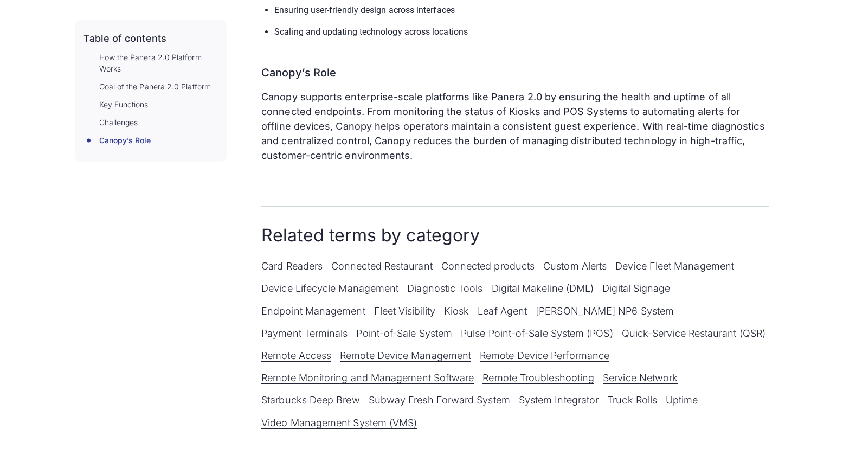
scroll to position [755, 0]
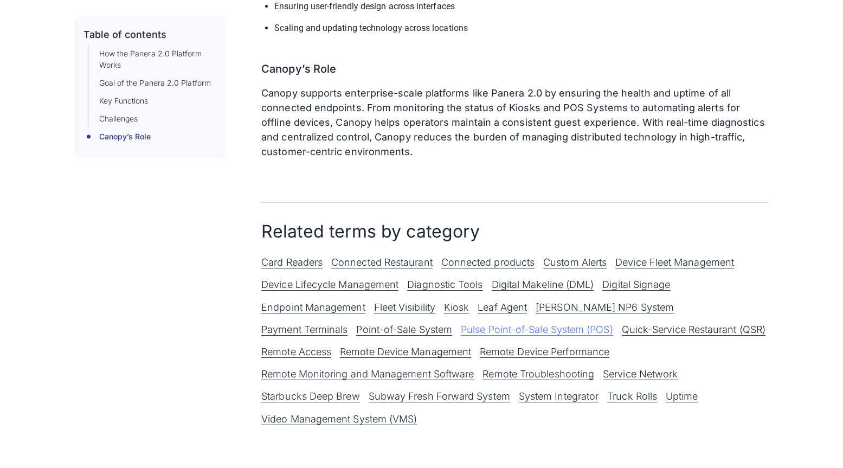
click at [461, 324] on link "Pulse Point-of-Sale System (POS)" at bounding box center [537, 330] width 152 height 12
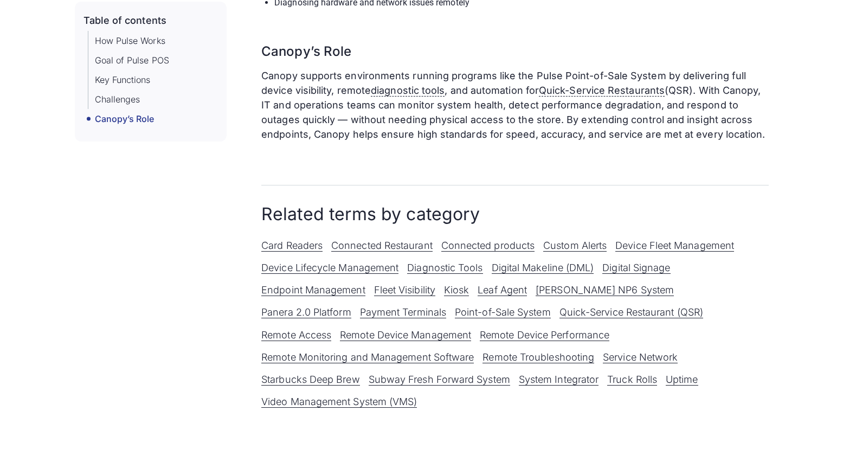
scroll to position [859, 0]
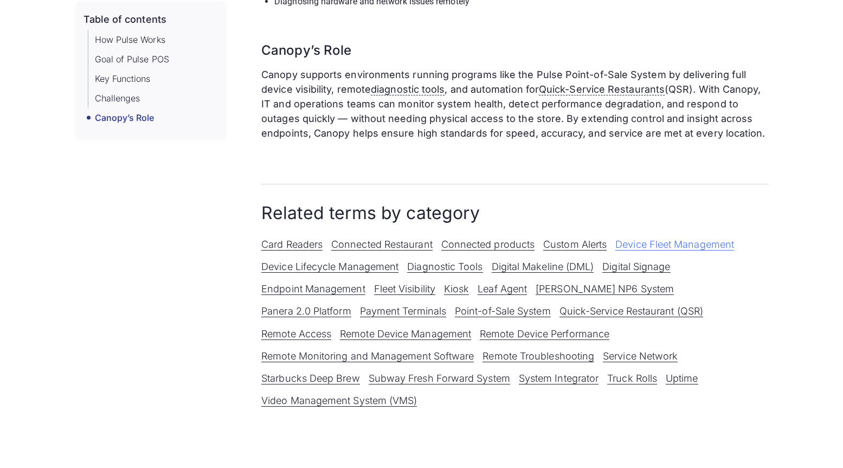
click at [671, 247] on link "Device Fleet Management" at bounding box center [674, 245] width 119 height 12
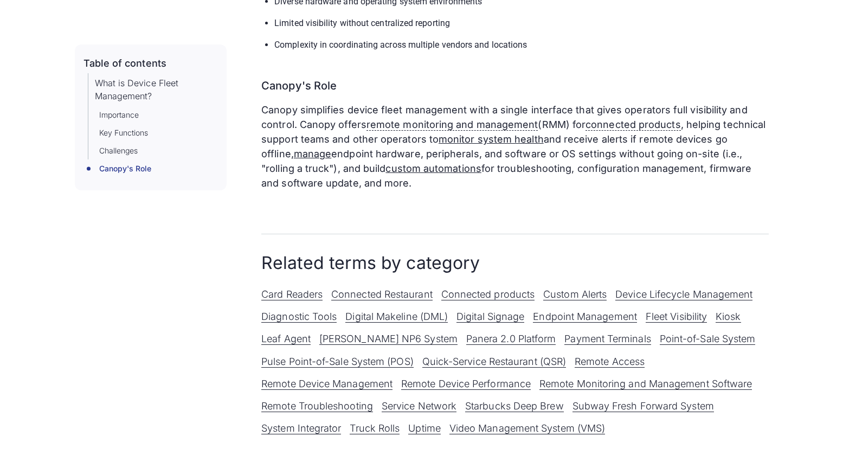
scroll to position [501, 0]
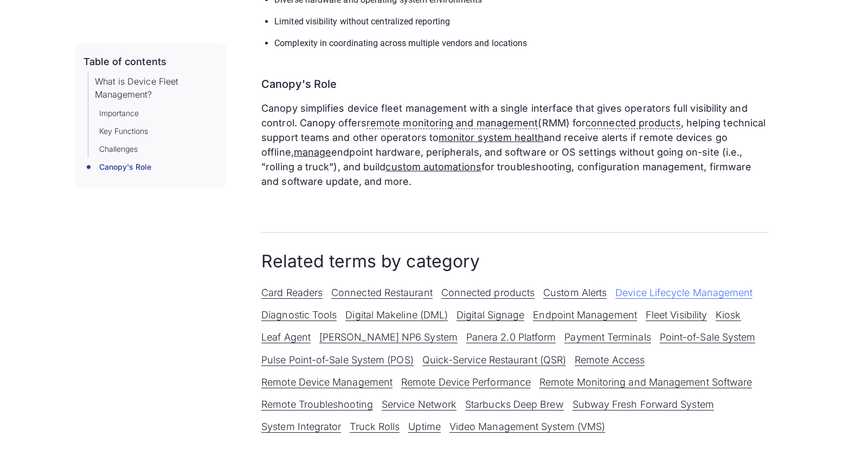
click at [683, 293] on link "Device Lifecycle Management" at bounding box center [683, 293] width 137 height 12
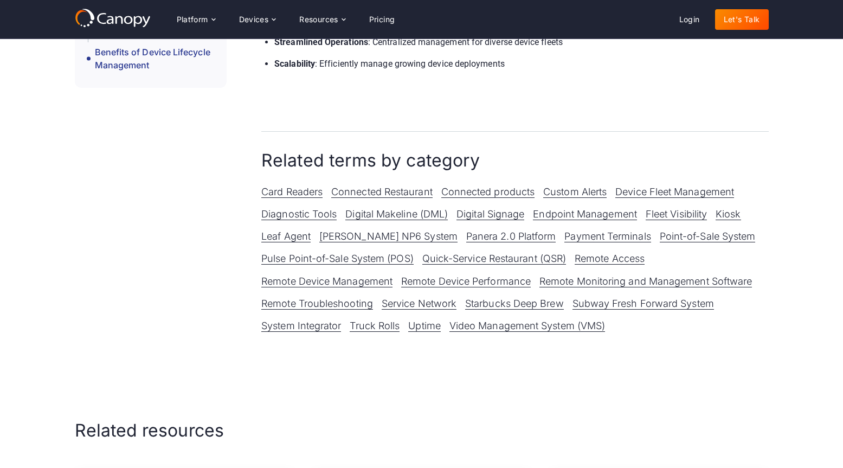
scroll to position [1462, 0]
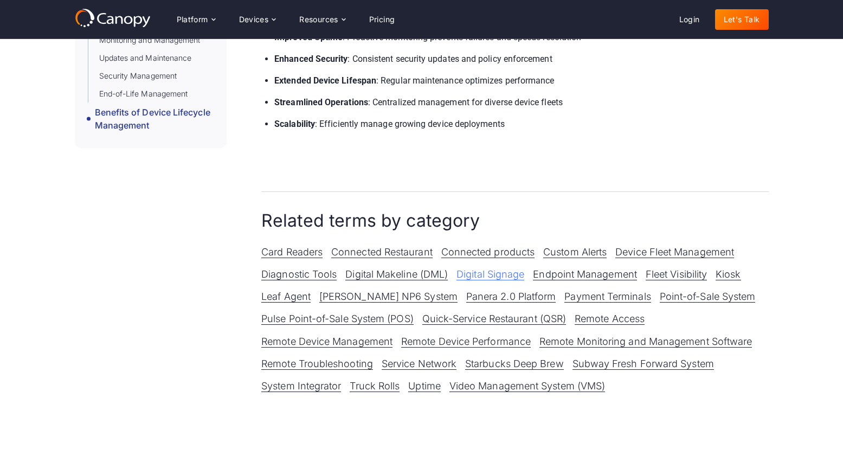
click at [495, 278] on link "Digital Signage" at bounding box center [490, 274] width 68 height 12
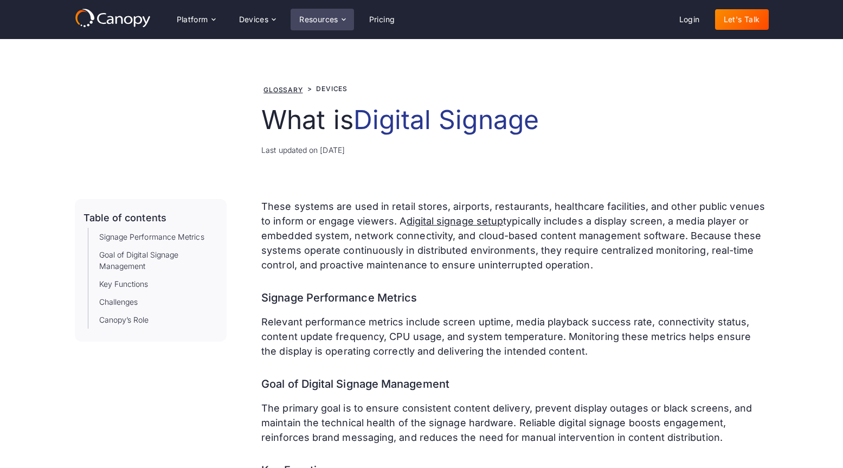
click at [324, 18] on div "Resources" at bounding box center [318, 20] width 39 height 8
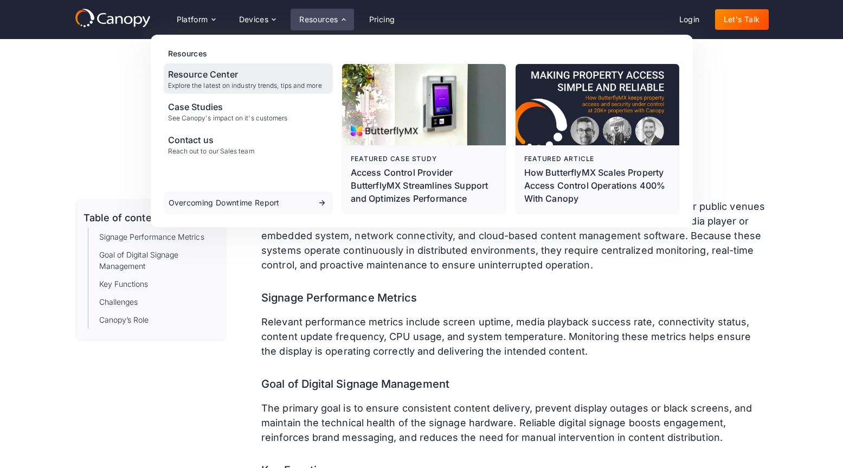
click at [213, 87] on div "Explore the latest on industry trends, tips and more" at bounding box center [245, 86] width 154 height 8
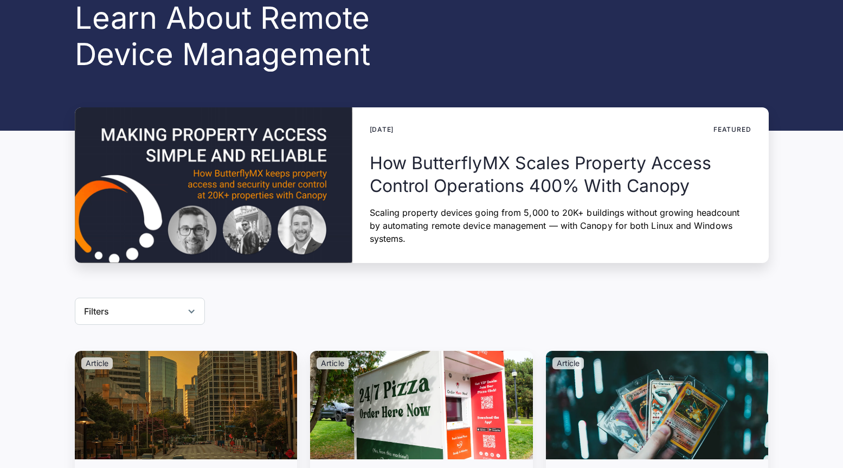
scroll to position [140, 0]
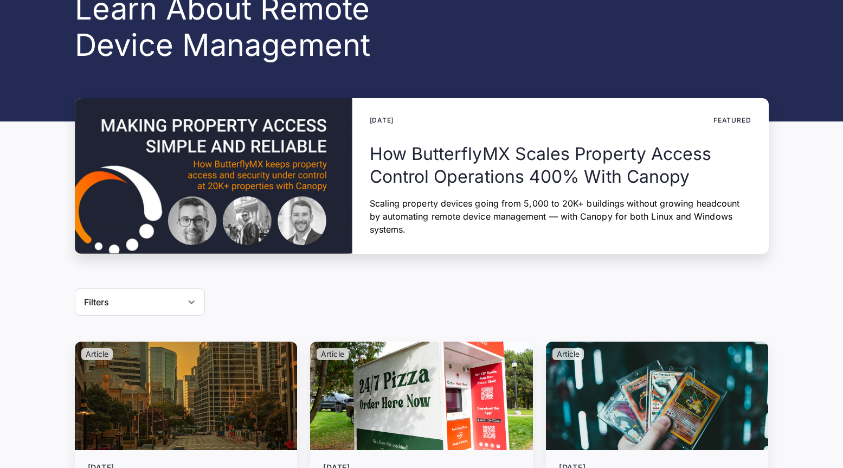
click at [163, 299] on div "Filters" at bounding box center [140, 301] width 130 height 27
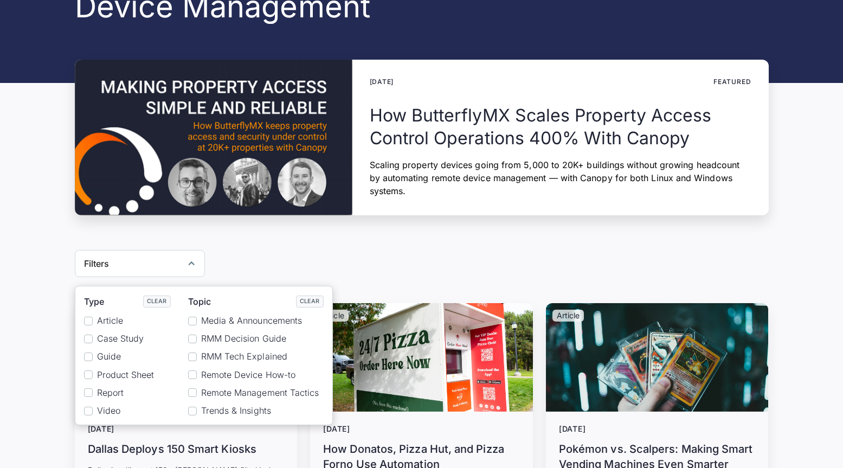
scroll to position [183, 0]
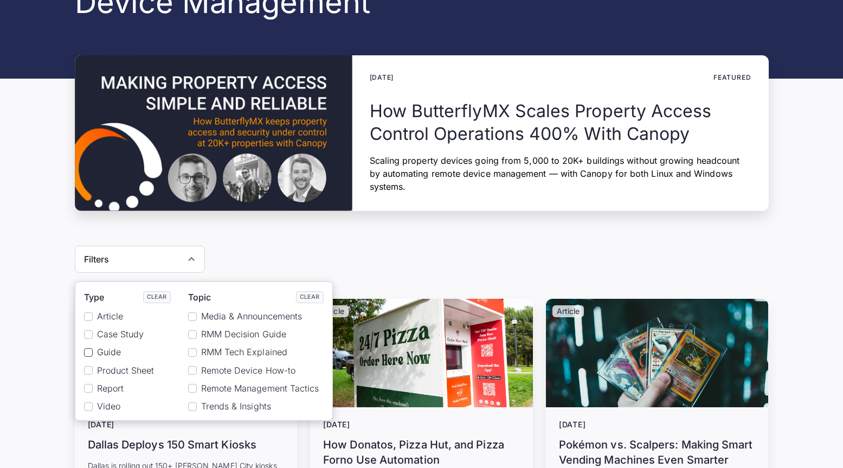
click at [89, 353] on div "Reset" at bounding box center [88, 352] width 9 height 9
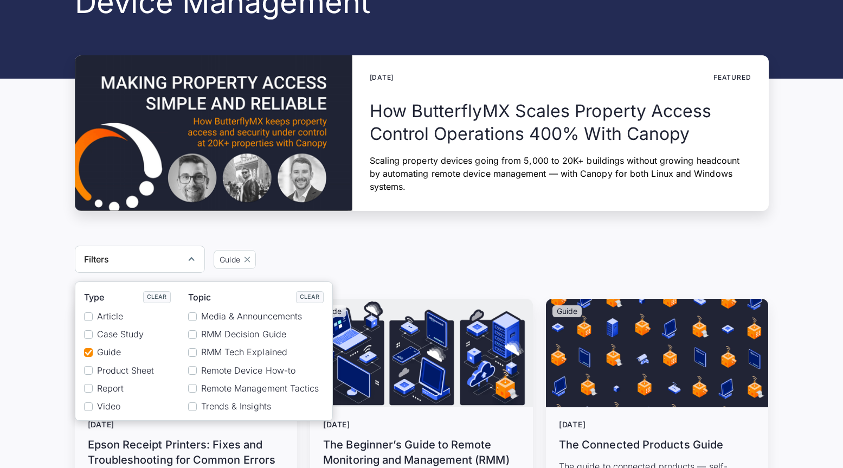
click at [363, 264] on div "Filters Type Clear Article Case Study Guide Product Sheet Report Video Topic Cl…" at bounding box center [422, 259] width 694 height 27
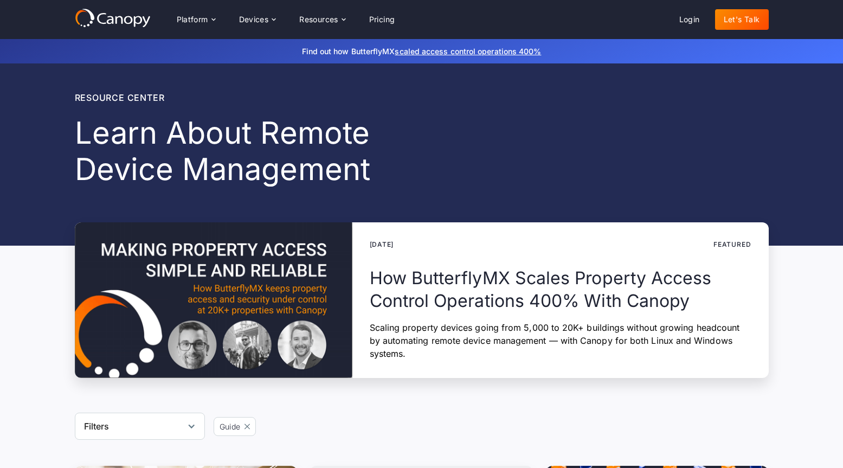
scroll to position [0, 0]
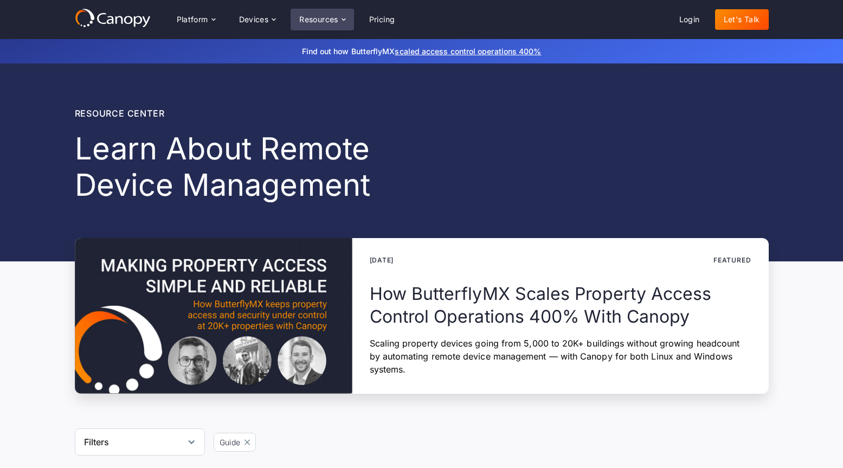
click at [333, 22] on div "Resources" at bounding box center [318, 20] width 39 height 8
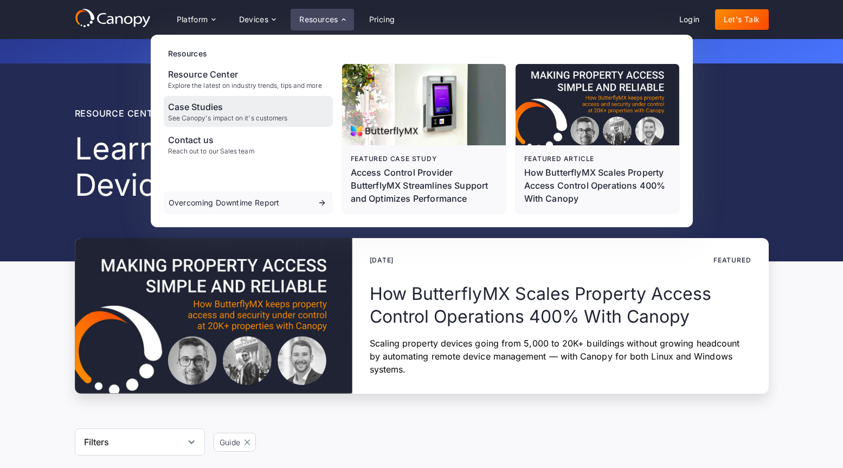
click at [241, 110] on div "Case Studies" at bounding box center [228, 106] width 120 height 13
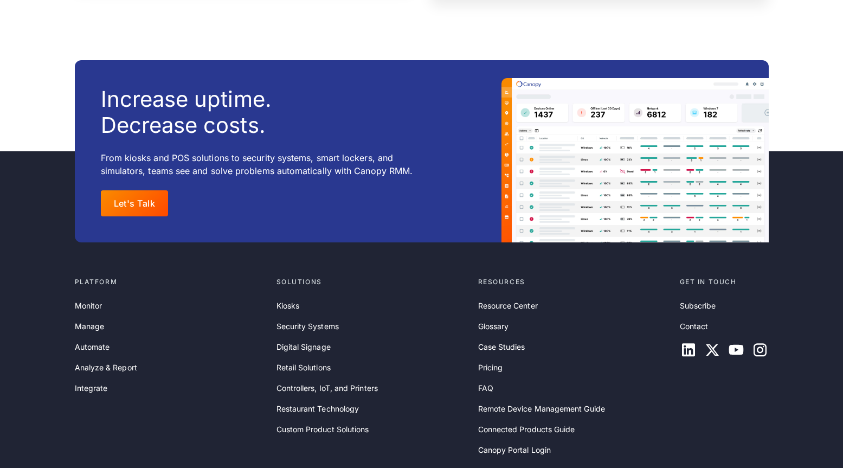
scroll to position [1614, 0]
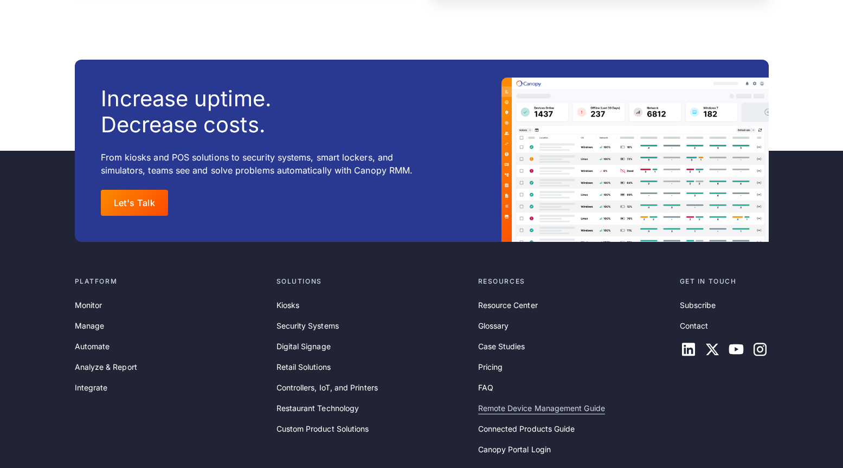
click at [497, 406] on link "Remote Device Management Guide" at bounding box center [541, 408] width 127 height 12
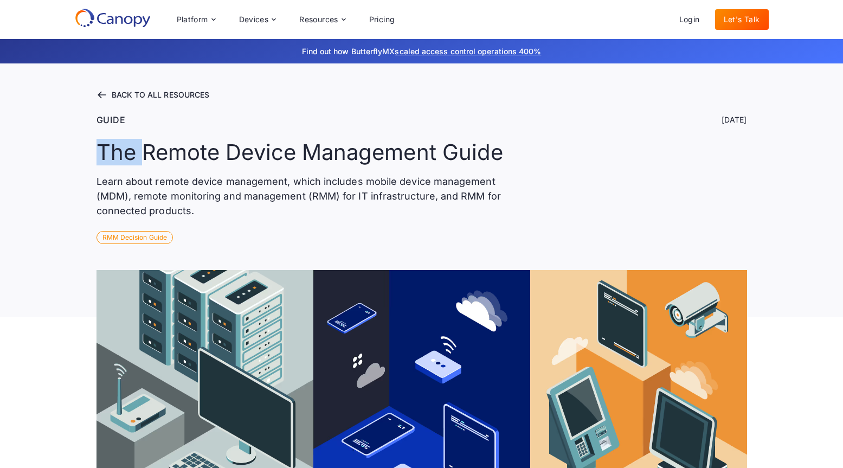
drag, startPoint x: 100, startPoint y: 149, endPoint x: 140, endPoint y: 150, distance: 40.1
click at [140, 150] on h1 "The Remote Device Management Guide" at bounding box center [299, 152] width 407 height 26
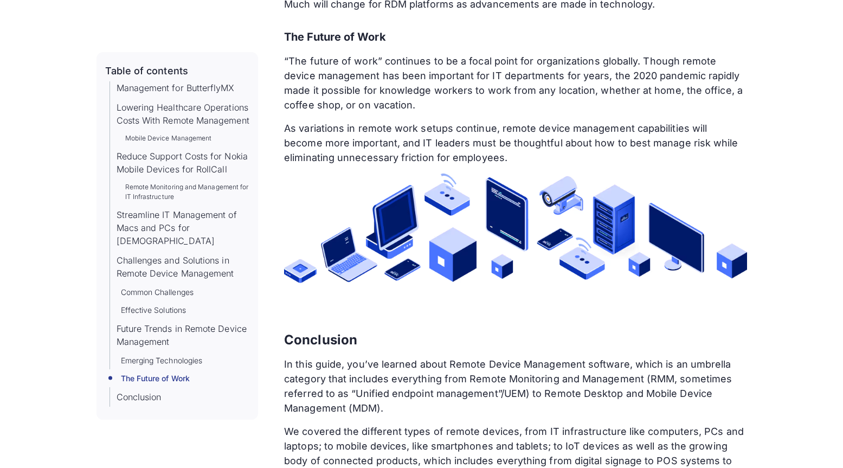
scroll to position [14224, 0]
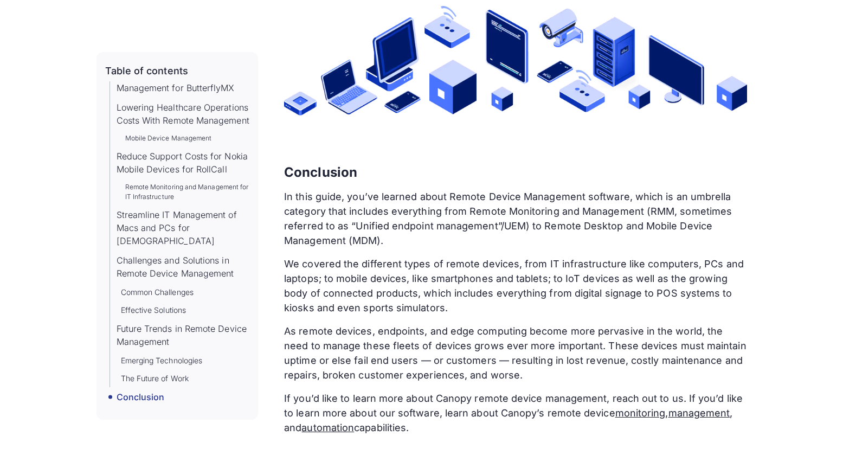
click at [430, 391] on p "If you’d like to learn more about Canopy remote device management, reach out to…" at bounding box center [515, 413] width 462 height 44
click at [424, 391] on p "If you’d like to learn more about Canopy remote device management, reach out to…" at bounding box center [515, 413] width 462 height 44
drag, startPoint x: 424, startPoint y: 340, endPoint x: 370, endPoint y: 203, distance: 147.7
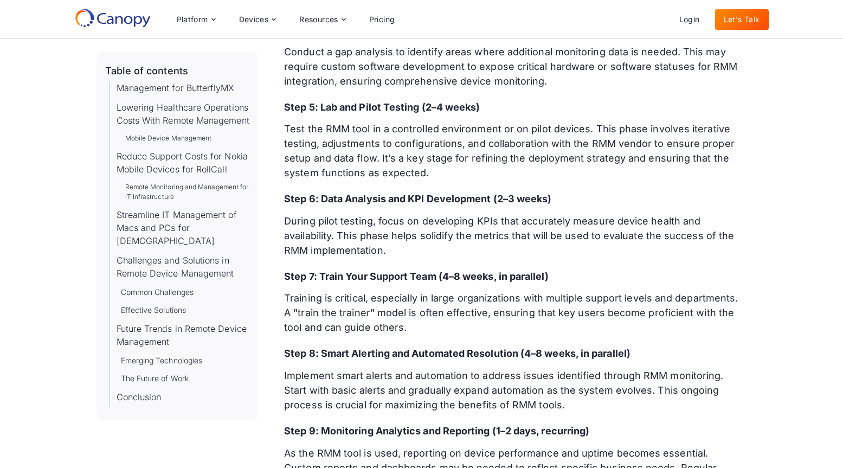
scroll to position [10005, 0]
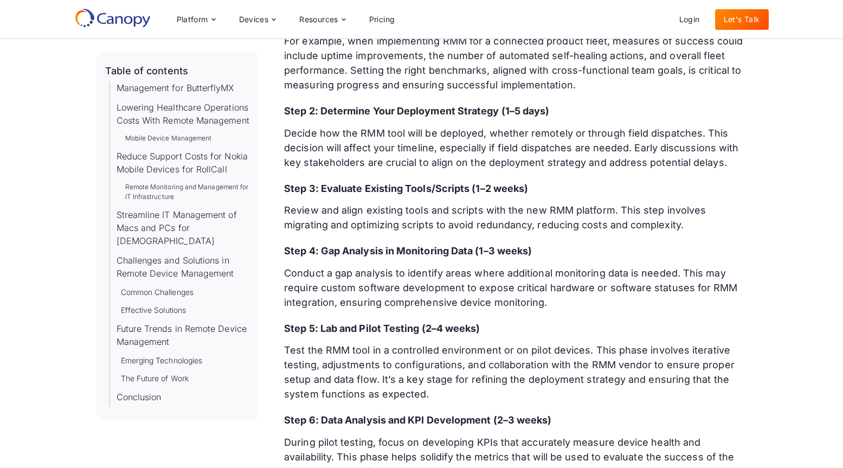
click at [284, 203] on p "Review and align existing tools and scripts with the new RMM platform. This ste…" at bounding box center [515, 217] width 462 height 29
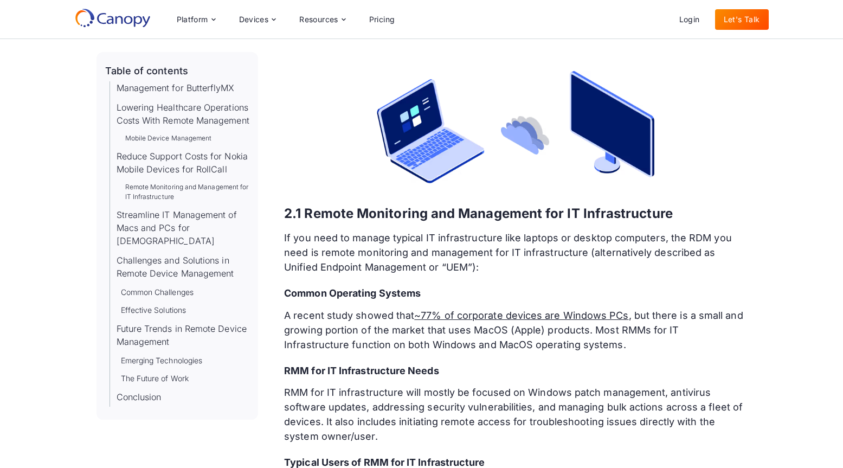
scroll to position [4950, 0]
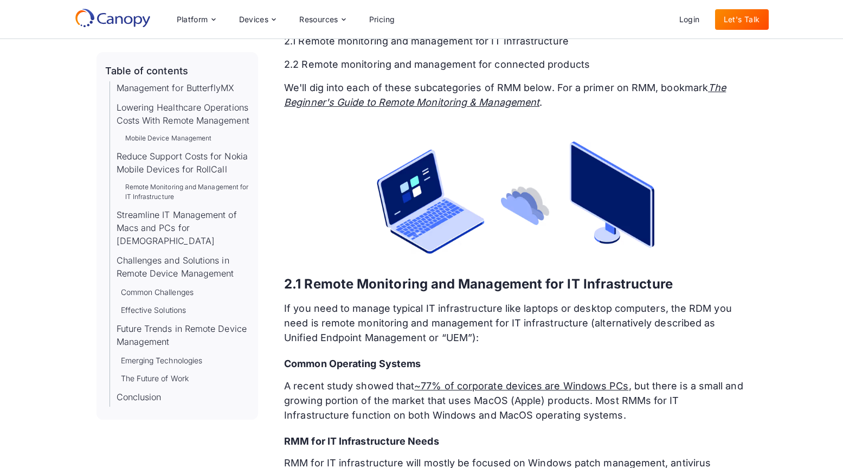
click at [284, 276] on strong "2.1 Remote Monitoring and Management for IT Infrastructure" at bounding box center [478, 284] width 389 height 16
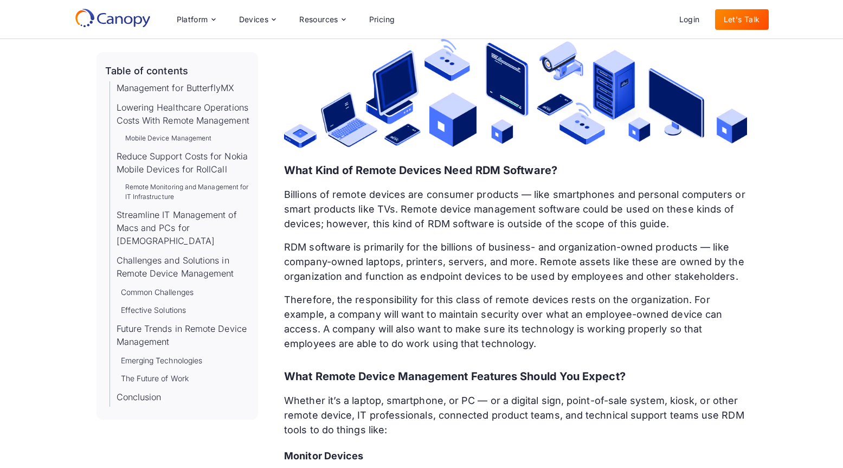
scroll to position [1981, 0]
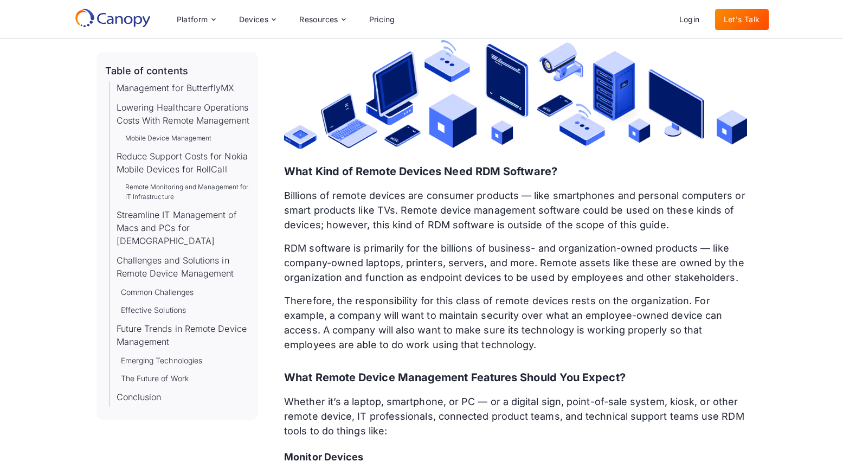
click at [287, 166] on strong "What Kind of Remote Devices Need RDM Software?" at bounding box center [420, 171] width 273 height 13
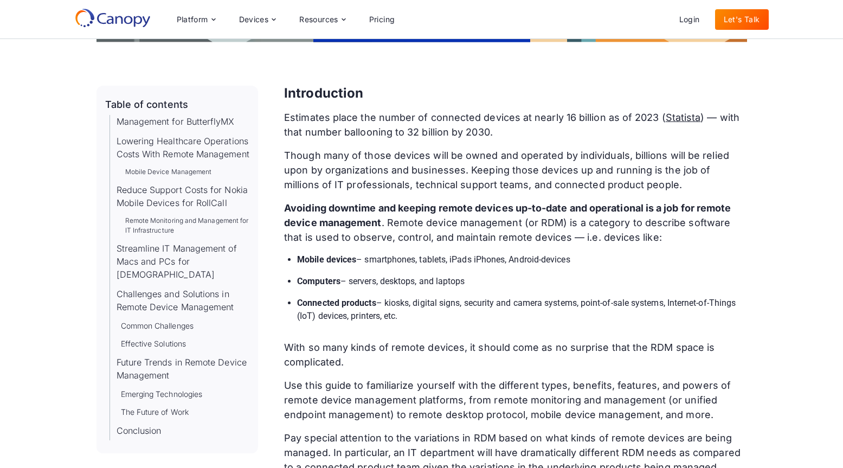
scroll to position [389, 0]
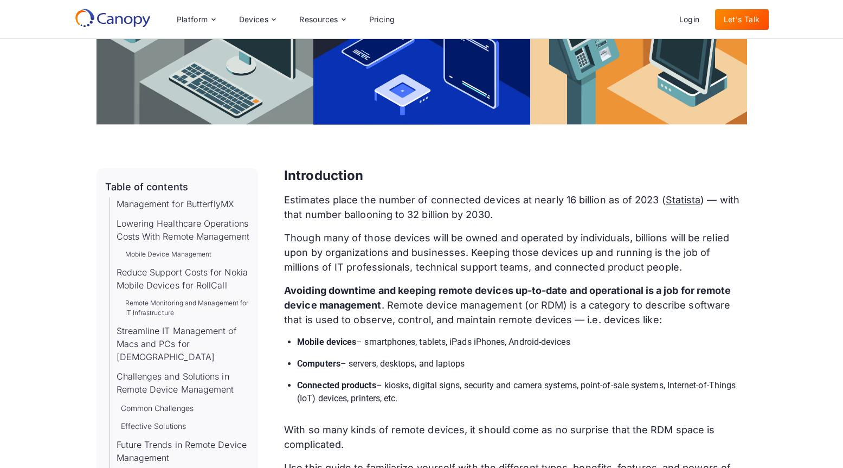
copy div "Loremipsumdo Sitametco adipi eli seddoe te incididun utlabor et dolore 63 magna…"
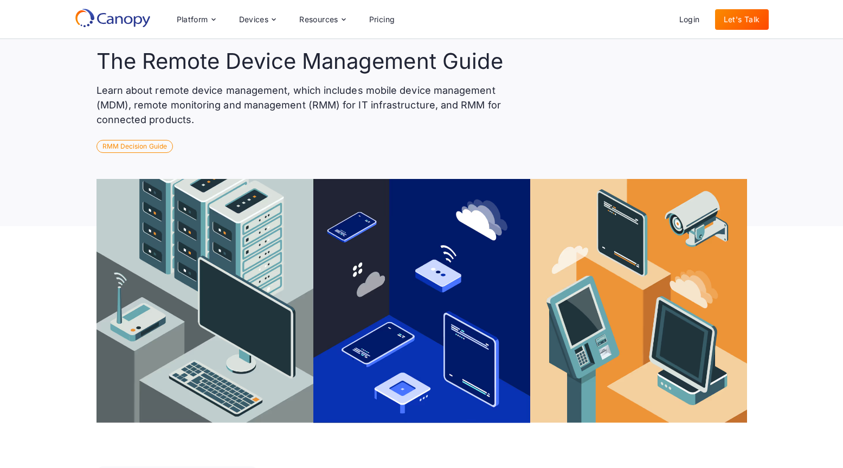
scroll to position [89, 0]
